Goal: Task Accomplishment & Management: Understand process/instructions

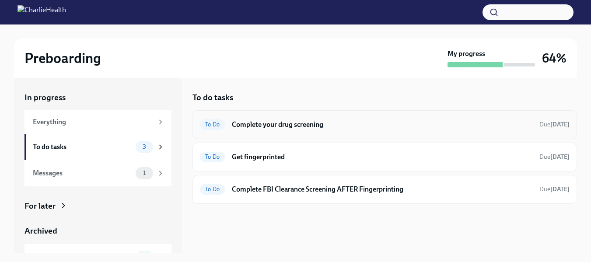
click at [287, 125] on h6 "Complete your drug screening" at bounding box center [382, 125] width 300 height 10
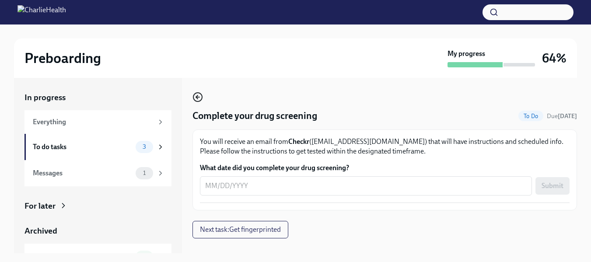
click at [195, 96] on icon "button" at bounding box center [197, 97] width 10 height 10
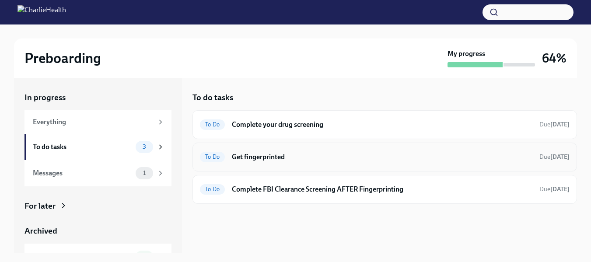
click at [214, 154] on span "To Do" at bounding box center [212, 156] width 25 height 7
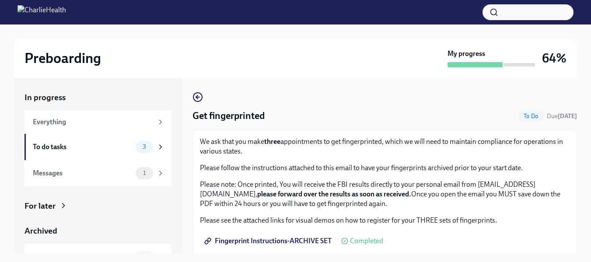
click at [263, 238] on span "Fingerprint Instructions-ARCHIVE SET" at bounding box center [268, 240] width 125 height 9
drag, startPoint x: 577, startPoint y: 107, endPoint x: 575, endPoint y: 123, distance: 16.2
click at [575, 123] on div "Preboarding My progress 64% In progress Everything To do tasks 3 Messages 1 For…" at bounding box center [295, 150] width 591 height 253
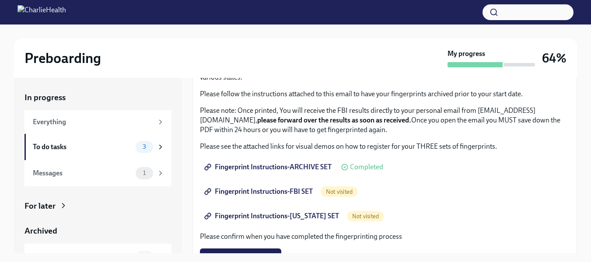
scroll to position [75, 0]
click at [279, 167] on span "Fingerprint Instructions-ARCHIVE SET" at bounding box center [268, 166] width 125 height 9
click at [238, 210] on link "Fingerprint Instructions-[US_STATE] SET" at bounding box center [272, 214] width 145 height 17
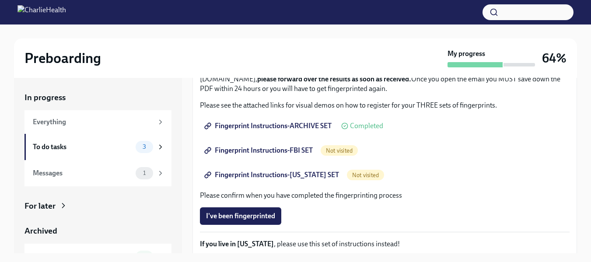
scroll to position [114, 0]
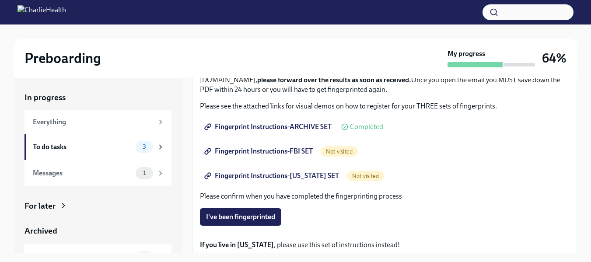
click at [250, 175] on span "Fingerprint Instructions-[US_STATE] SET" at bounding box center [272, 175] width 133 height 9
click at [49, 143] on div "To do tasks" at bounding box center [82, 147] width 99 height 10
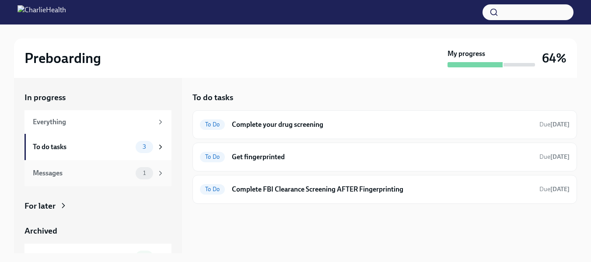
click at [64, 175] on div "Messages" at bounding box center [82, 173] width 99 height 10
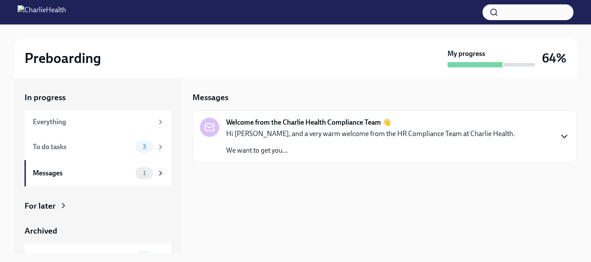
click at [563, 133] on icon "button" at bounding box center [564, 136] width 10 height 10
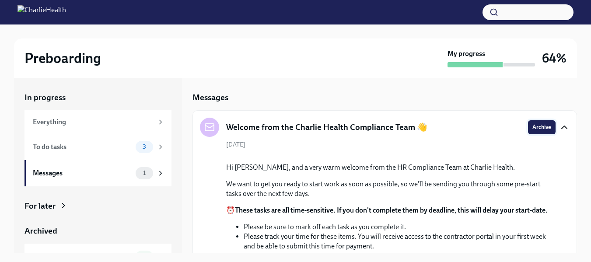
click at [536, 122] on button "Archive" at bounding box center [542, 127] width 28 height 14
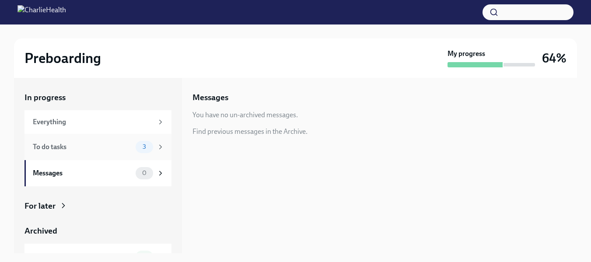
click at [64, 149] on div "To do tasks" at bounding box center [82, 147] width 99 height 10
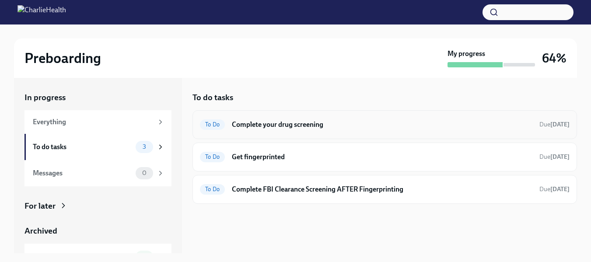
click at [260, 128] on h6 "Complete your drug screening" at bounding box center [382, 125] width 300 height 10
